Goal: Participate in discussion: Engage in conversation with other users on a specific topic

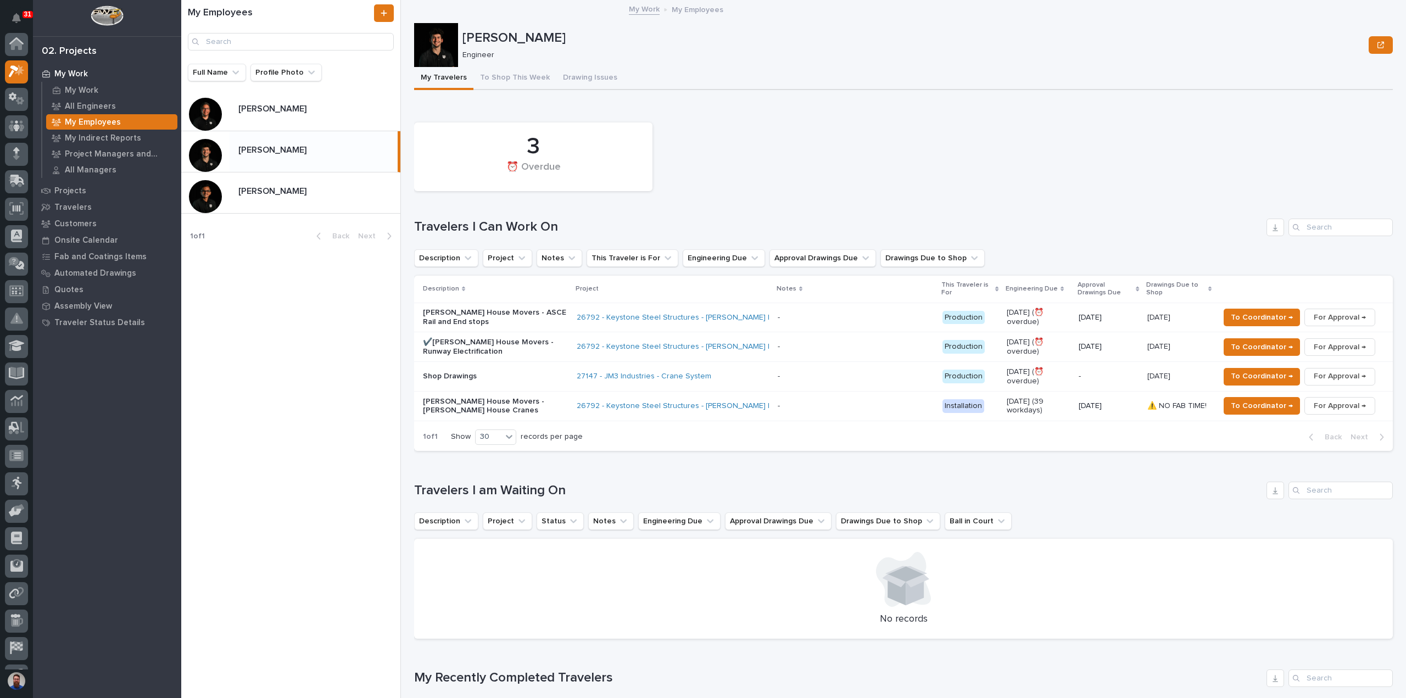
scroll to position [27, 0]
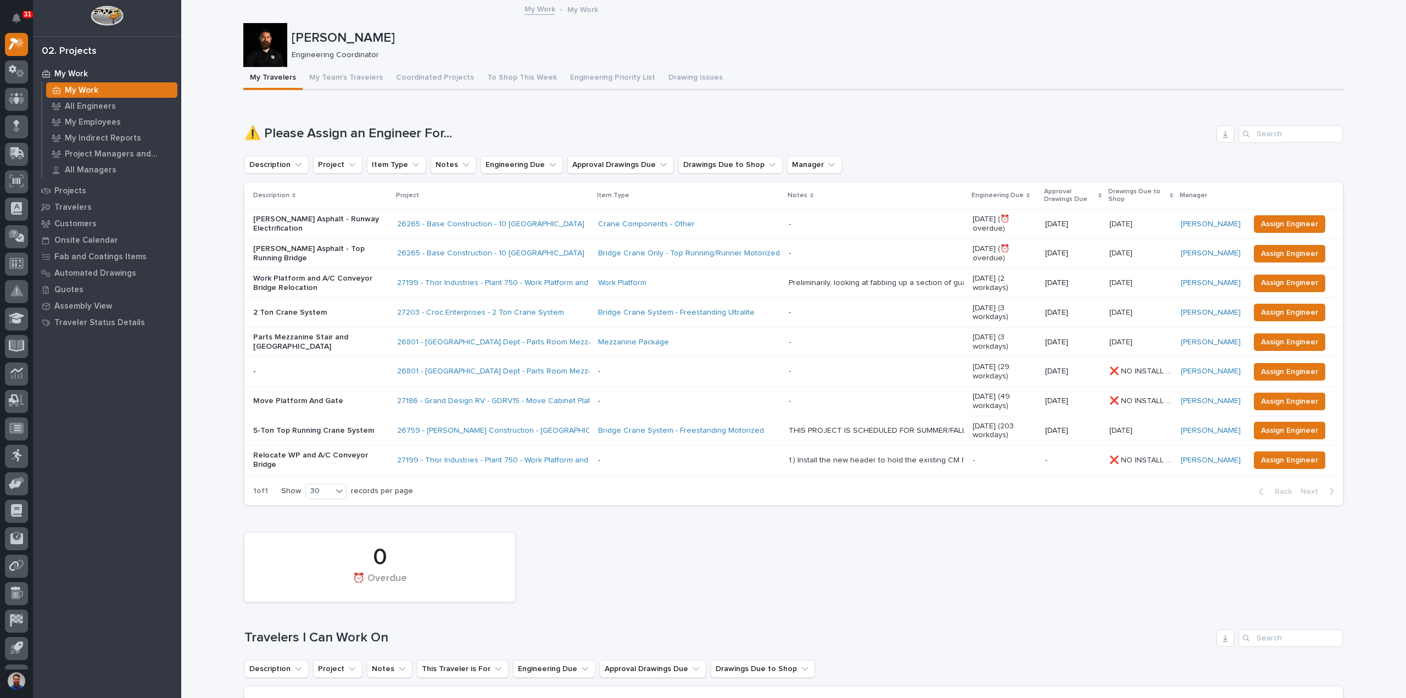
click at [1134, 347] on div "[DATE] [DATE]" at bounding box center [1141, 342] width 63 height 18
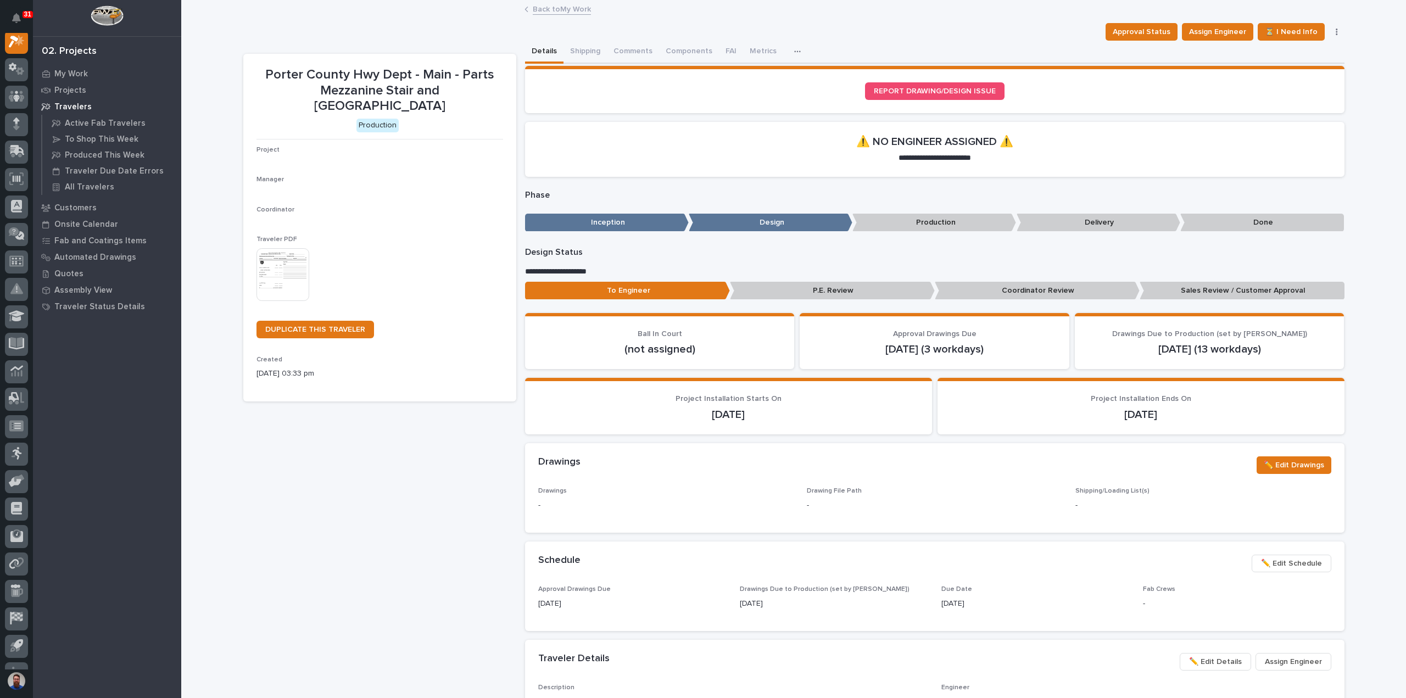
scroll to position [27, 0]
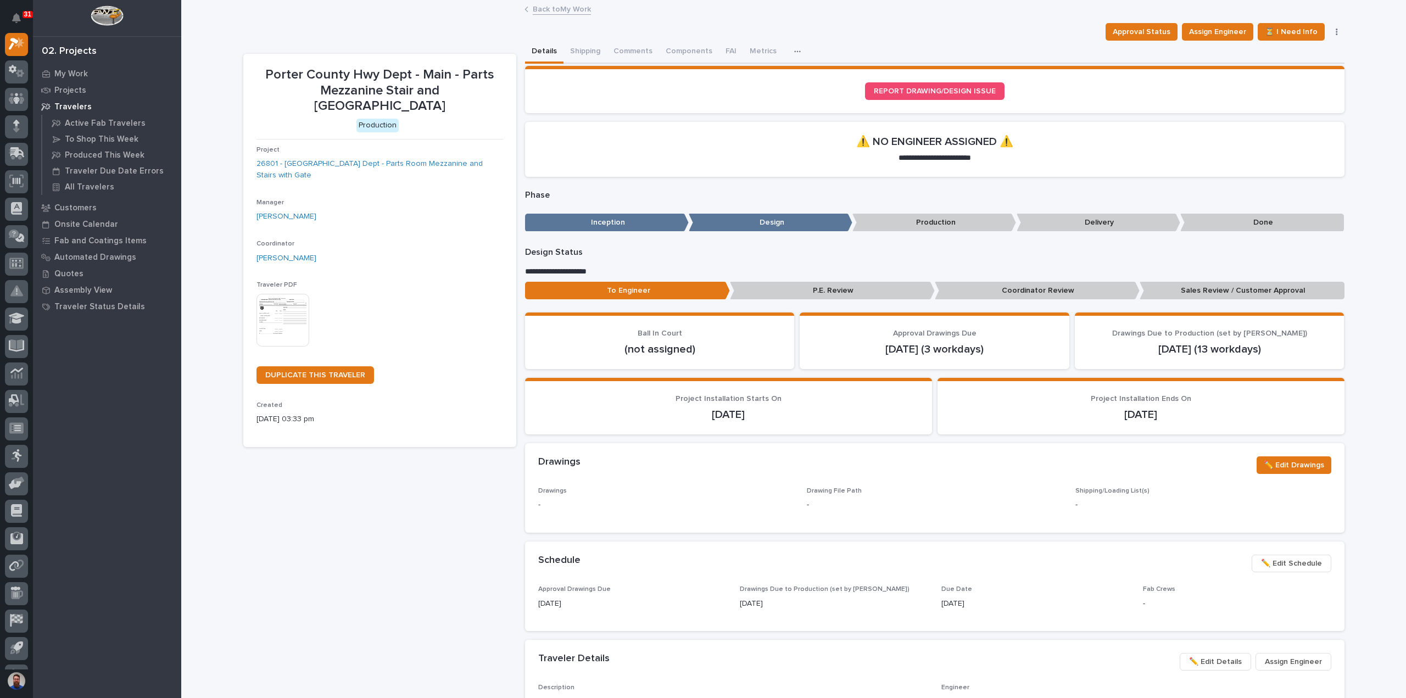
drag, startPoint x: 779, startPoint y: 413, endPoint x: 701, endPoint y: 412, distance: 77.5
click at [701, 412] on p "[DATE]" at bounding box center [728, 414] width 381 height 13
drag, startPoint x: 673, startPoint y: 398, endPoint x: 796, endPoint y: 420, distance: 125.0
click at [796, 420] on div "Project Installation Starts On [DATE]" at bounding box center [728, 407] width 381 height 27
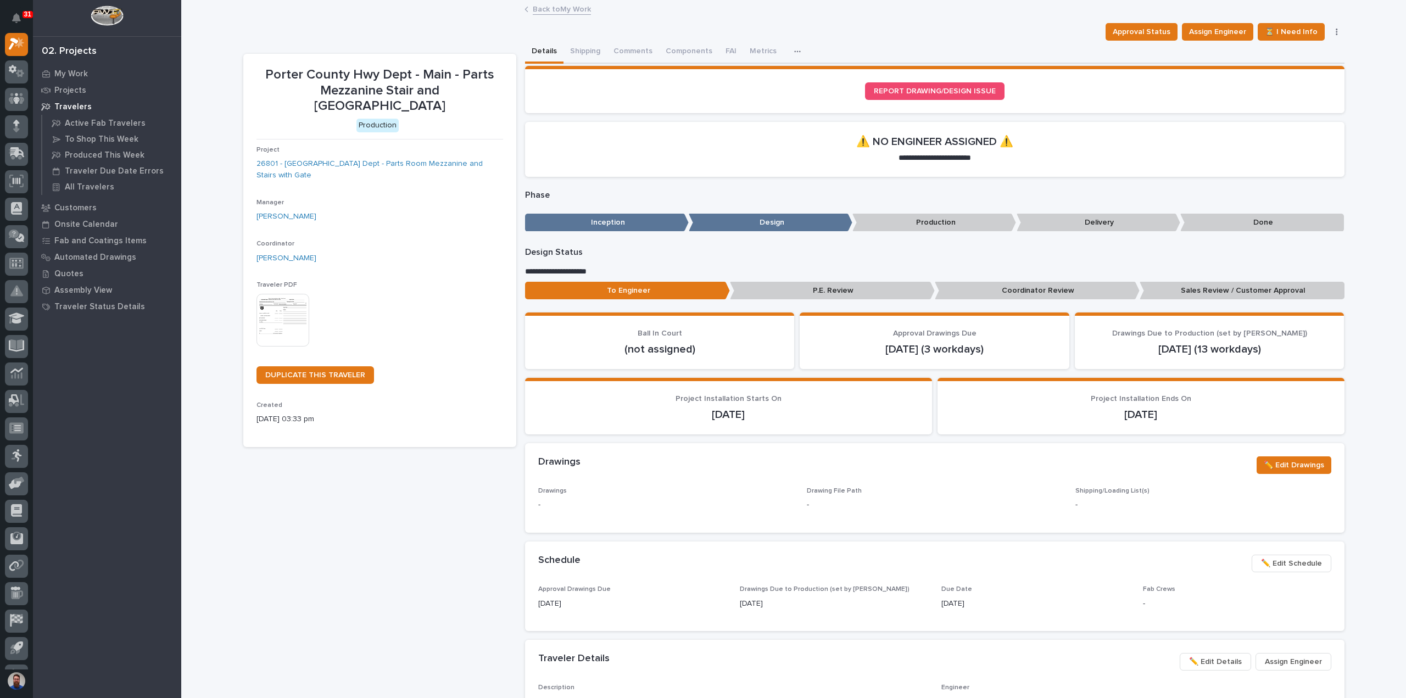
click at [796, 420] on p "[DATE]" at bounding box center [728, 414] width 381 height 13
drag, startPoint x: 1182, startPoint y: 405, endPoint x: 1091, endPoint y: 402, distance: 90.1
click at [1091, 402] on div "Project Installation Ends On [DATE]" at bounding box center [1141, 407] width 381 height 27
click at [1091, 402] on span "Project Installation Ends On" at bounding box center [1141, 399] width 101 height 8
drag, startPoint x: 935, startPoint y: 345, endPoint x: 1022, endPoint y: 361, distance: 88.2
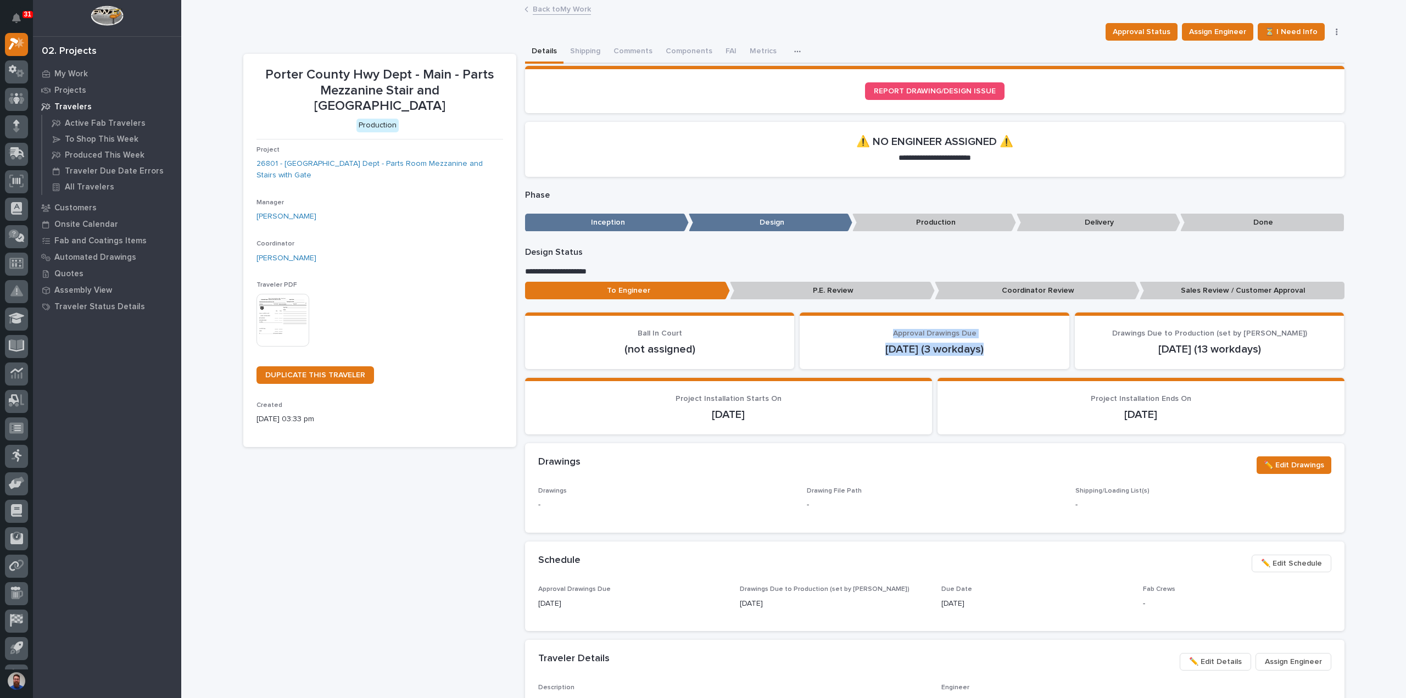
click at [1022, 361] on section "Approval Drawings Due [DATE] (3 workdays)" at bounding box center [935, 341] width 270 height 57
drag, startPoint x: 1295, startPoint y: 350, endPoint x: 1090, endPoint y: 317, distance: 207.6
click at [1090, 317] on section "Drawings Due to Production (set by [PERSON_NAME]) [DATE] (13 workdays)" at bounding box center [1210, 341] width 270 height 57
click at [1107, 337] on p "Drawings Due to Production (set by [PERSON_NAME])" at bounding box center [1209, 333] width 243 height 9
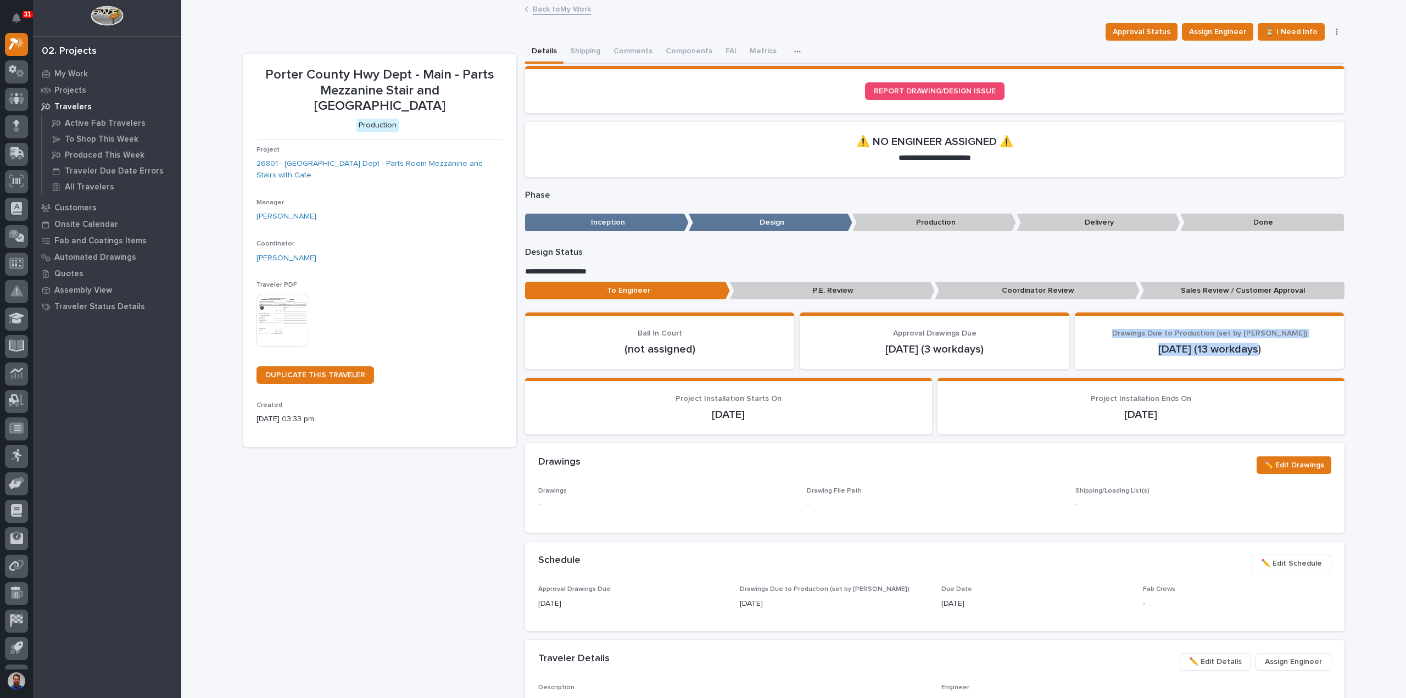
drag, startPoint x: 1113, startPoint y: 330, endPoint x: 1294, endPoint y: 351, distance: 182.5
click at [1292, 351] on div "Drawings Due to Production (set by [PERSON_NAME]) [DATE] (13 workdays)" at bounding box center [1209, 342] width 243 height 27
click at [1294, 351] on p "[DATE] (13 workdays)" at bounding box center [1209, 349] width 243 height 13
drag, startPoint x: 1284, startPoint y: 345, endPoint x: 1129, endPoint y: 322, distance: 156.6
click at [1129, 322] on section "Drawings Due to Production (set by [PERSON_NAME]) [DATE] (13 workdays)" at bounding box center [1210, 341] width 270 height 57
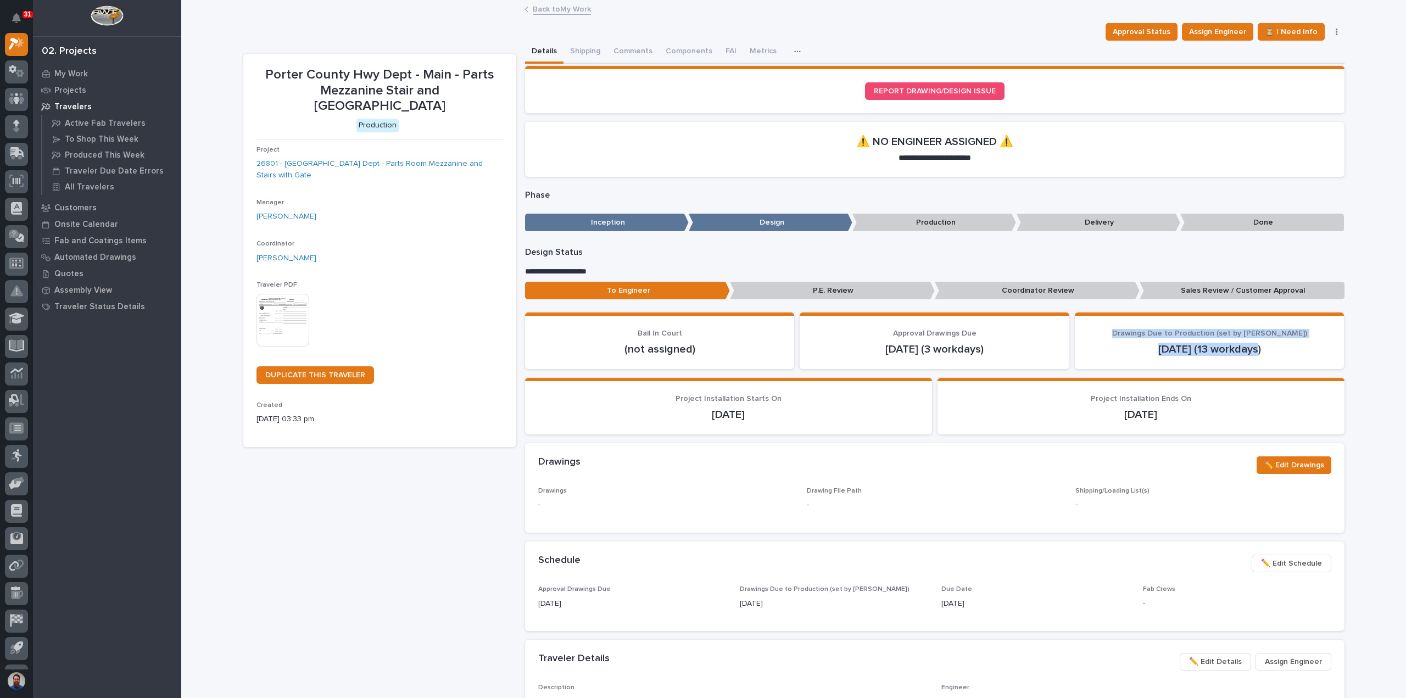
click at [1129, 322] on section "Drawings Due to Production (set by [PERSON_NAME]) [DATE] (13 workdays)" at bounding box center [1210, 341] width 270 height 57
click at [768, 52] on button "Metrics" at bounding box center [763, 52] width 40 height 23
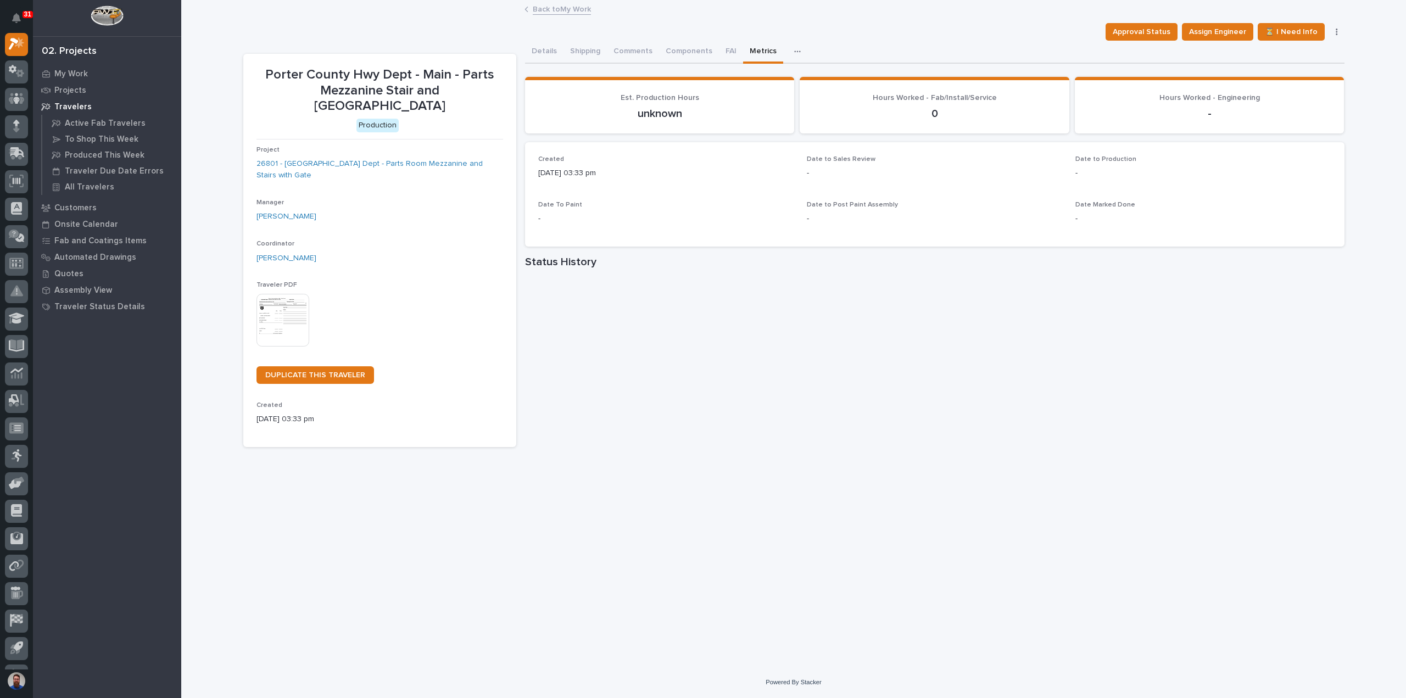
click at [794, 52] on icon "button" at bounding box center [797, 52] width 7 height 8
click at [794, 51] on icon "button" at bounding box center [797, 52] width 6 height 2
click at [550, 55] on button "Details" at bounding box center [544, 52] width 38 height 23
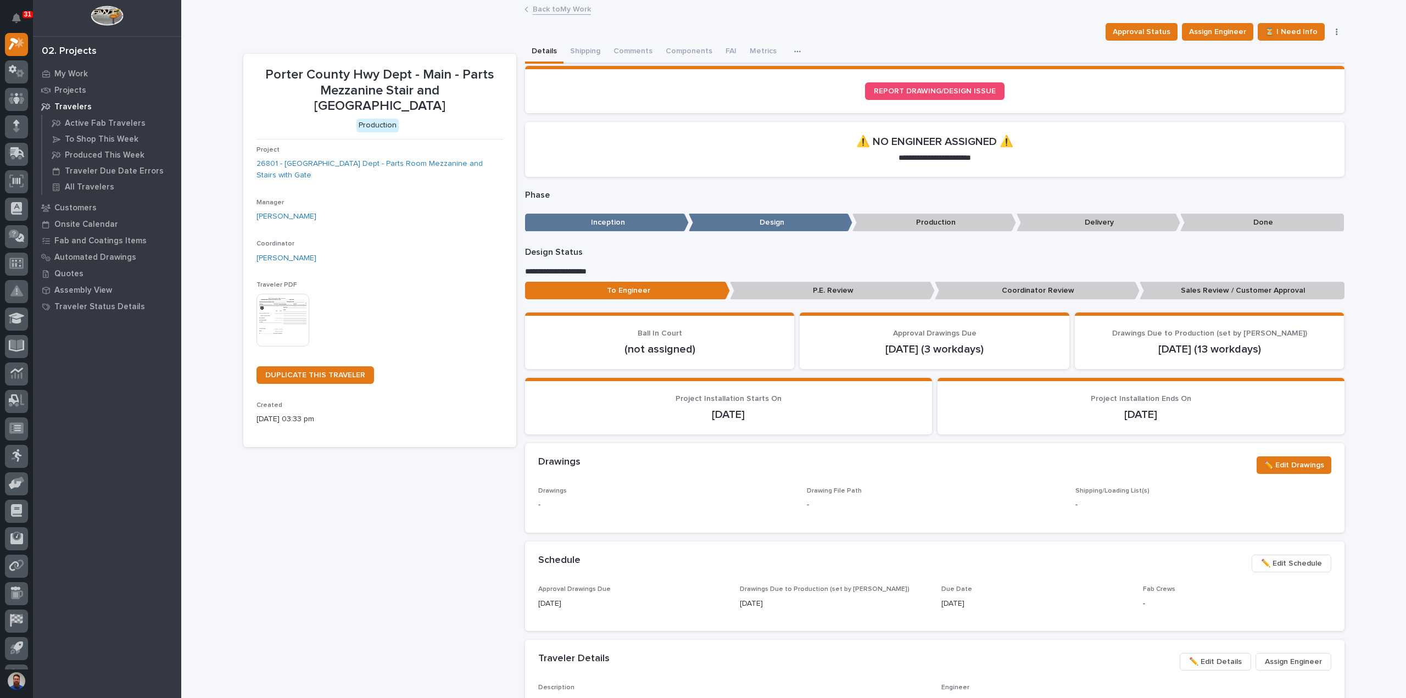
drag, startPoint x: 618, startPoint y: 327, endPoint x: 1240, endPoint y: 408, distance: 627.0
click at [1240, 407] on div "[DATE]" at bounding box center [1141, 413] width 381 height 15
click at [400, 158] on link "26801 - [GEOGRAPHIC_DATA] Dept - Parts Room Mezzanine and Stairs with Gate" at bounding box center [380, 169] width 247 height 23
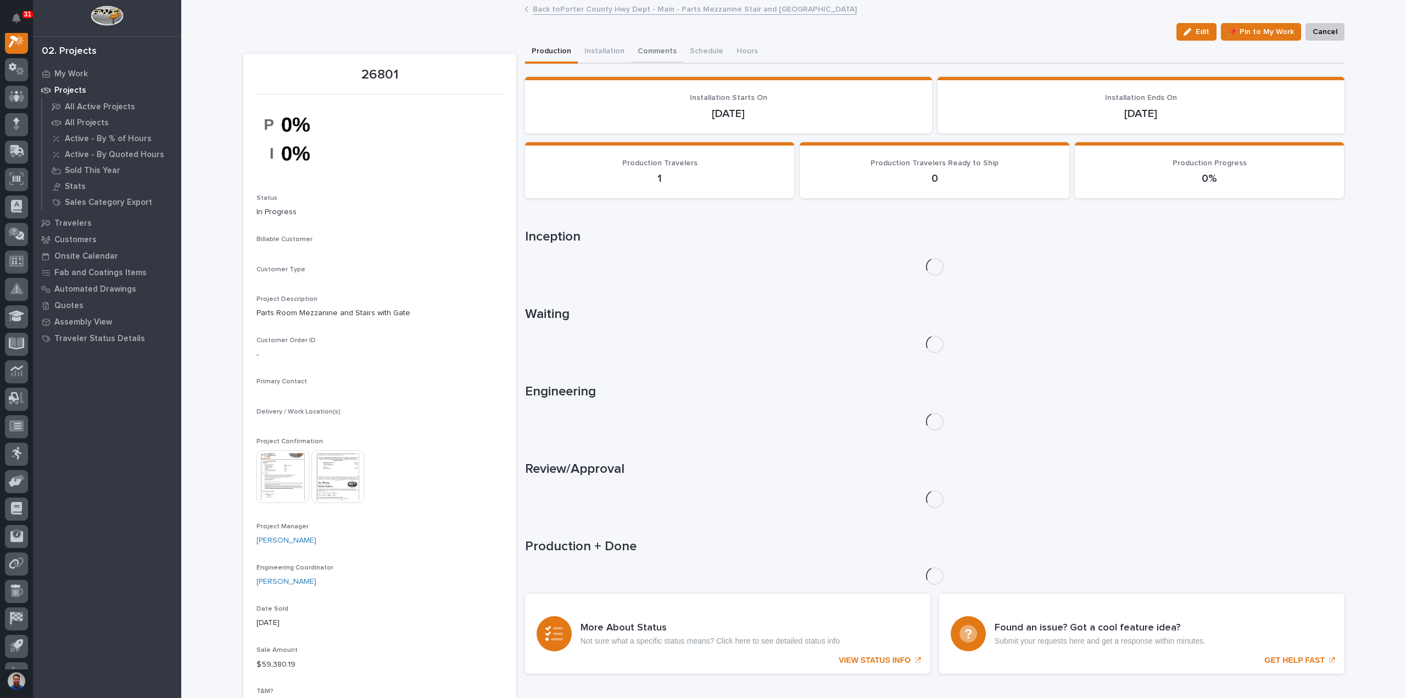
scroll to position [27, 0]
click at [656, 49] on button "Comments" at bounding box center [657, 52] width 52 height 23
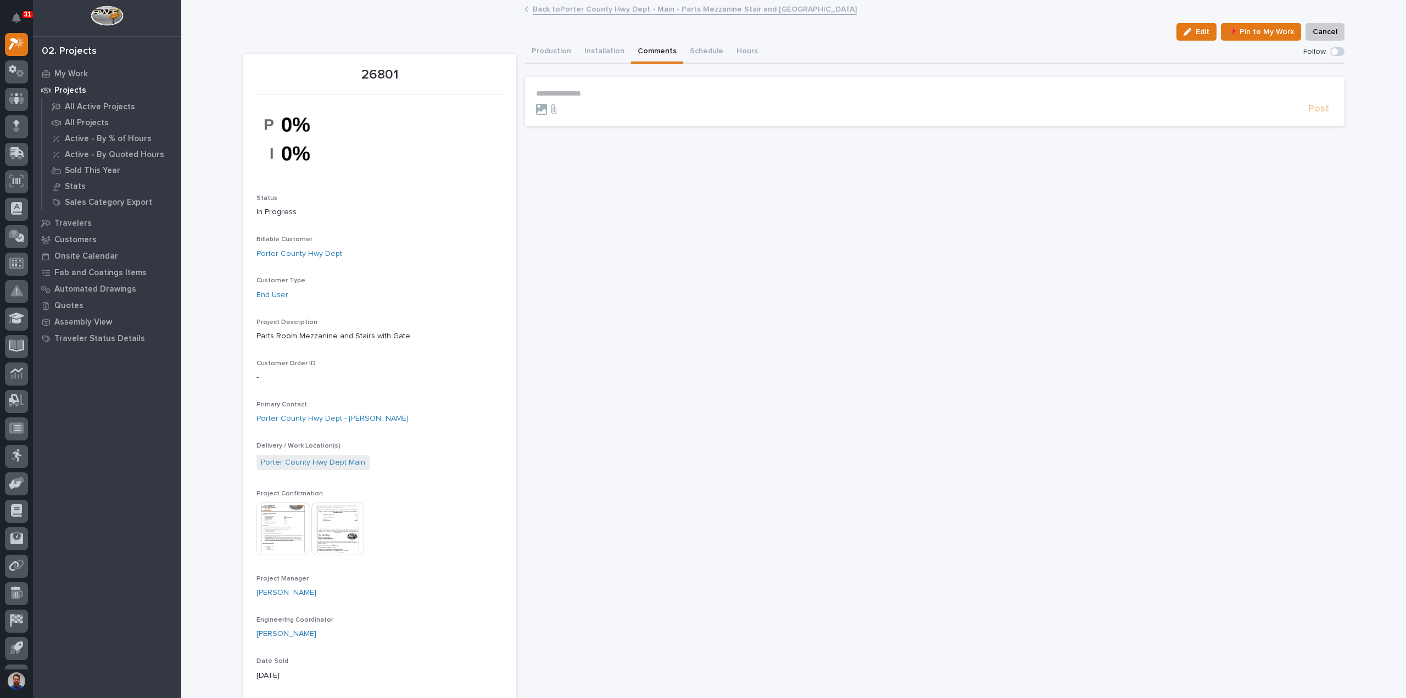
click at [629, 93] on p "**********" at bounding box center [935, 93] width 798 height 9
click at [1324, 115] on span "Post" at bounding box center [1318, 114] width 21 height 13
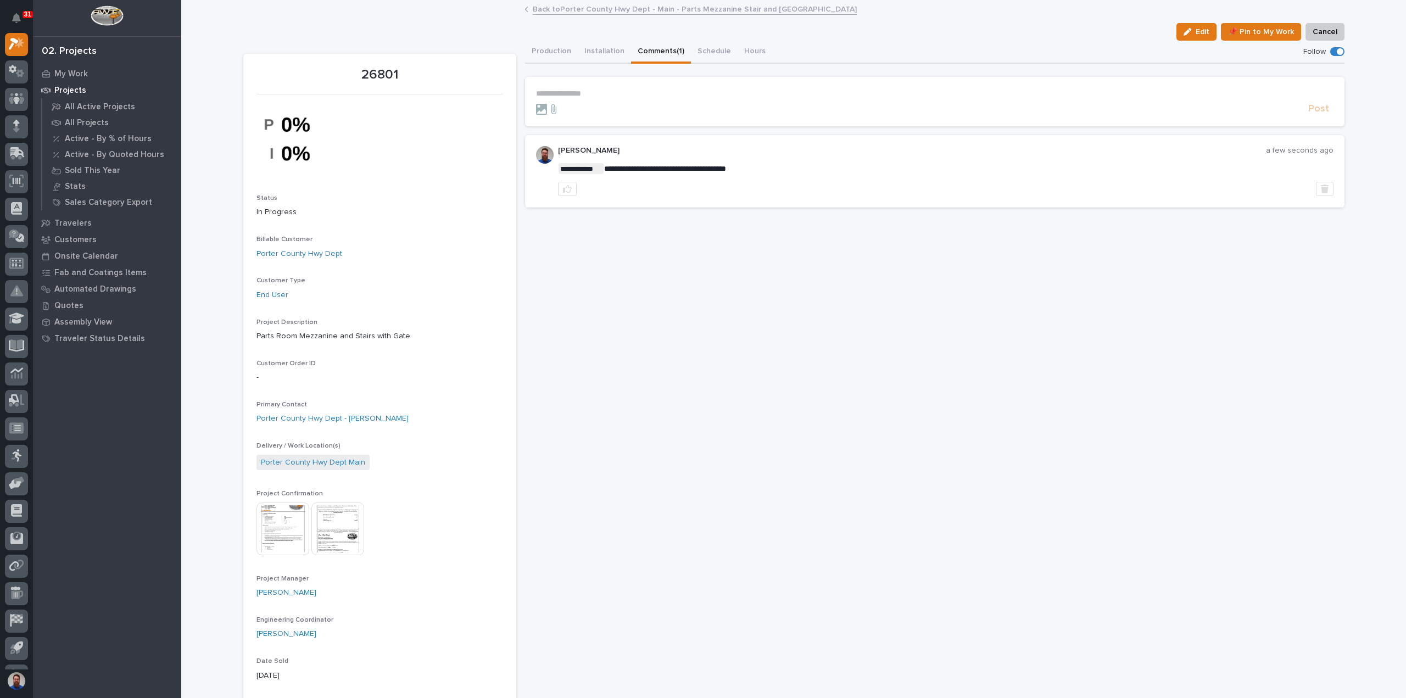
click at [276, 510] on img at bounding box center [283, 529] width 53 height 53
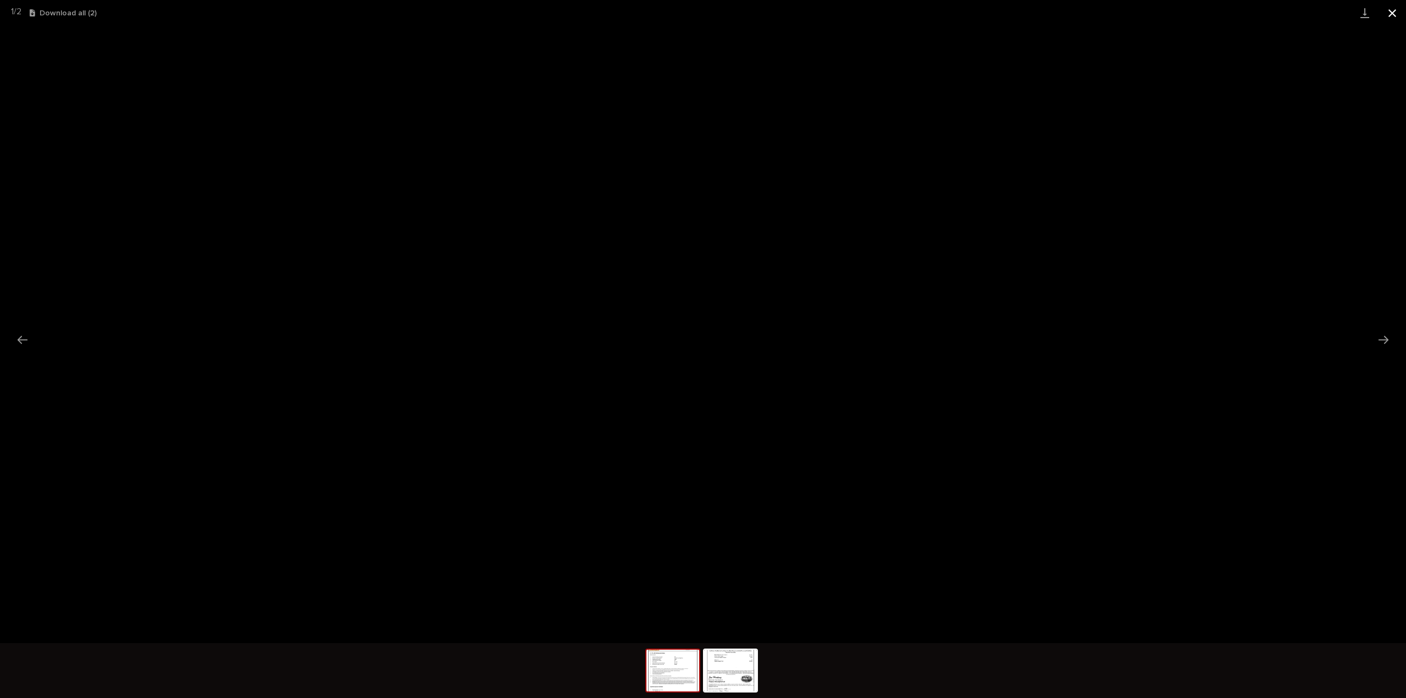
click at [1390, 11] on button "Close gallery" at bounding box center [1392, 13] width 27 height 26
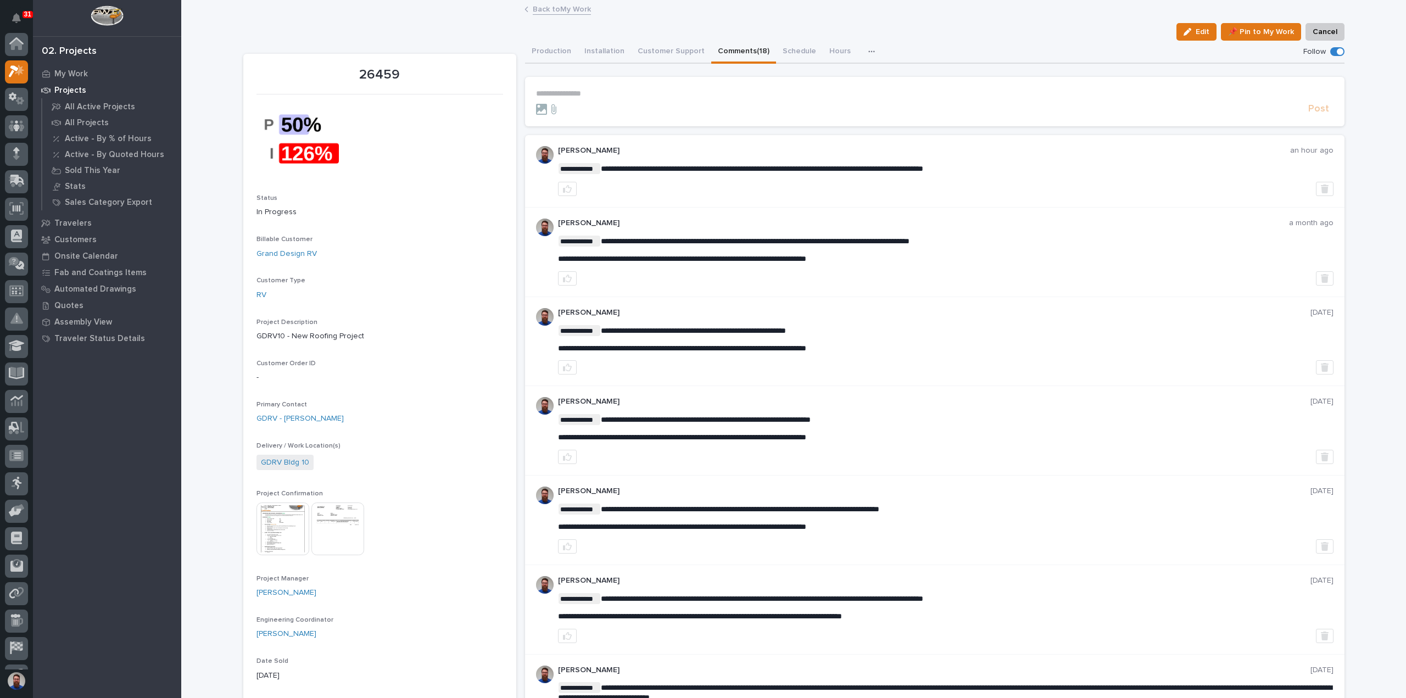
scroll to position [27, 0]
